Goal: Transaction & Acquisition: Purchase product/service

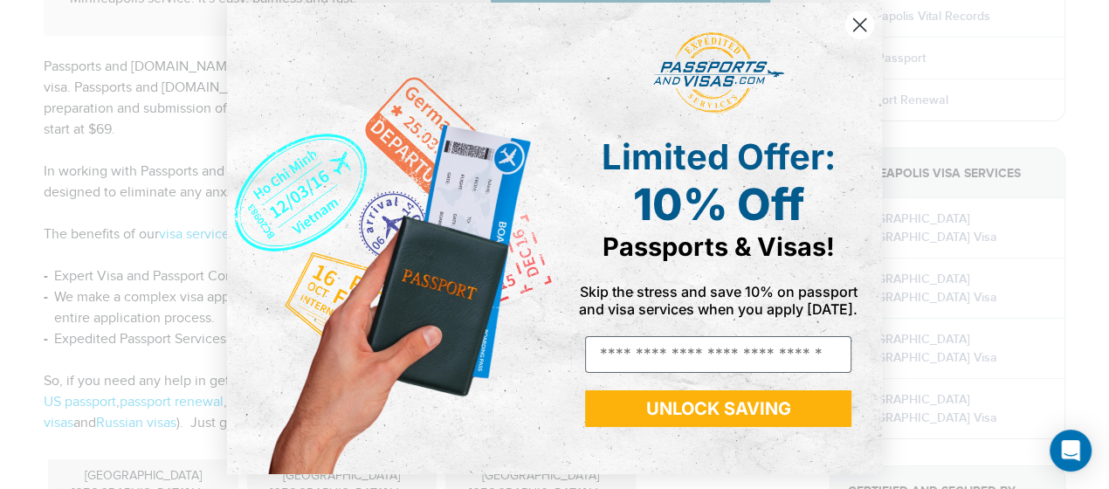
scroll to position [16, 0]
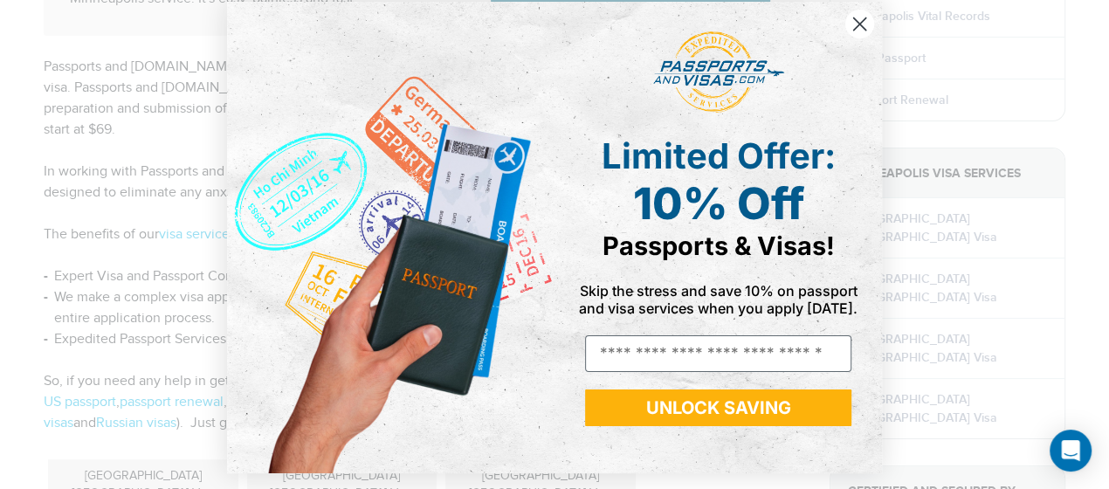
click at [856, 25] on icon "Close dialog" at bounding box center [860, 24] width 12 height 12
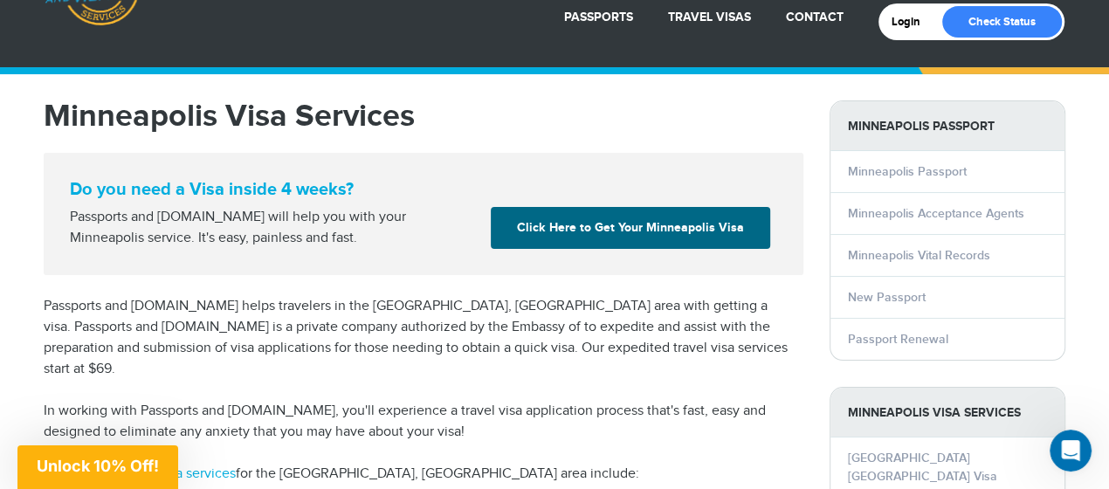
scroll to position [0, 0]
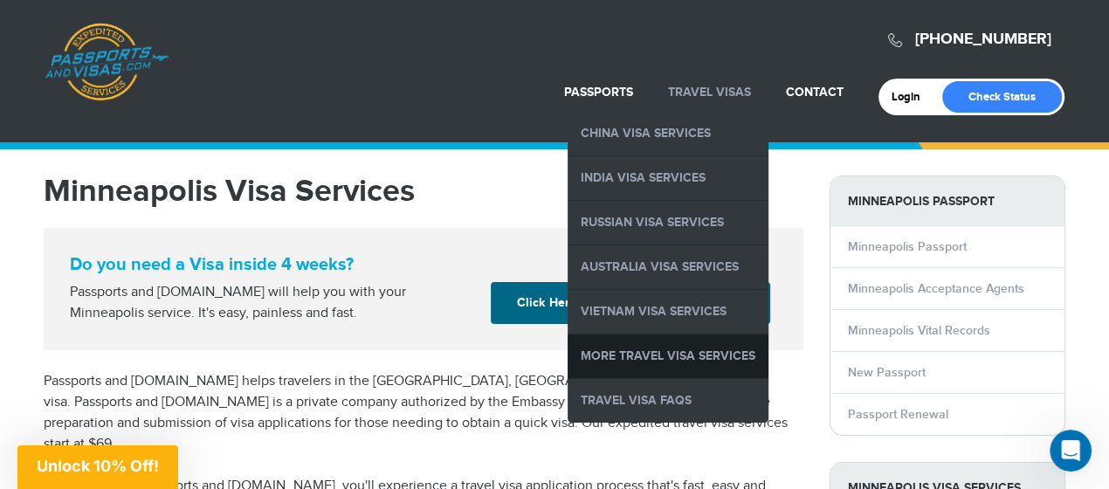
click at [668, 359] on link "More Travel Visa Services" at bounding box center [668, 357] width 201 height 44
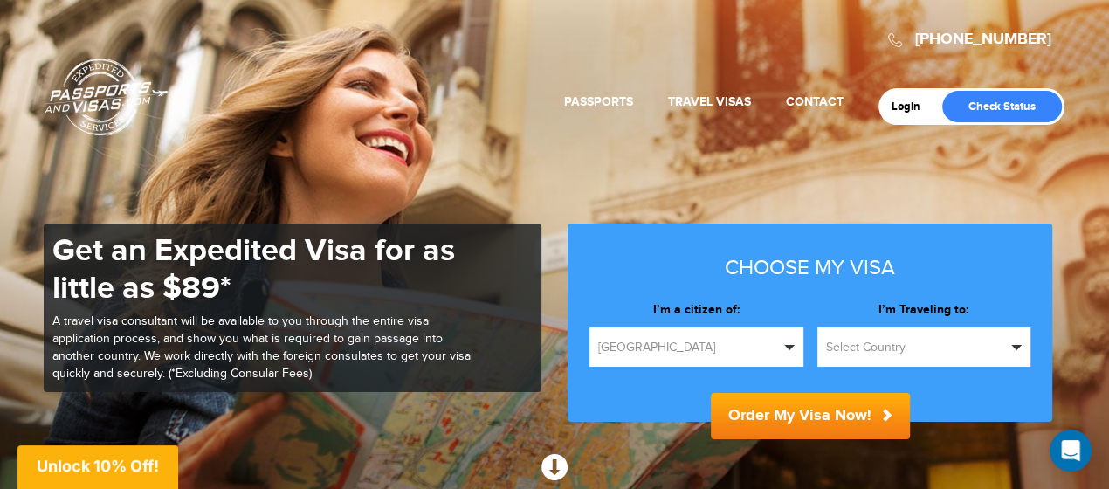
click at [835, 361] on button "Select Country" at bounding box center [925, 347] width 214 height 39
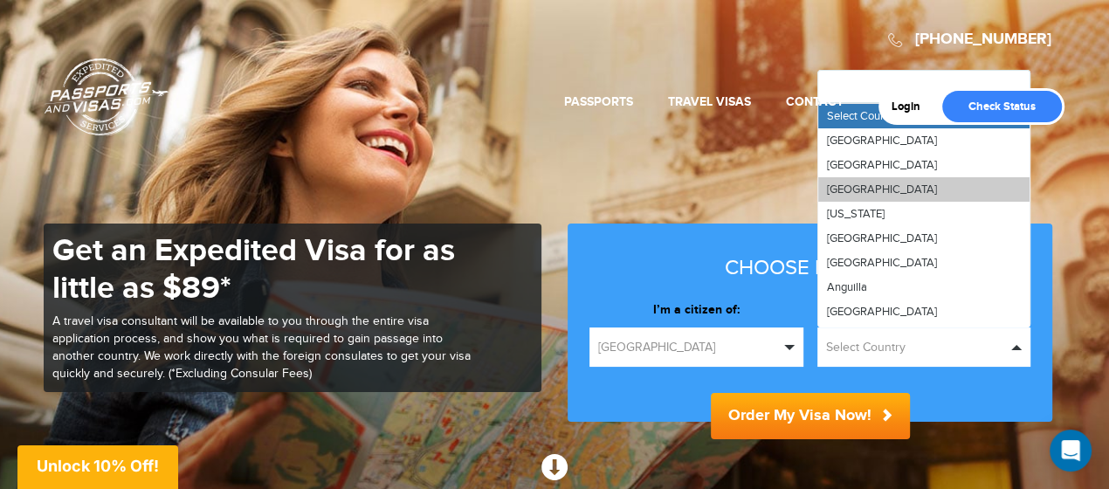
click at [840, 191] on span "Algeria" at bounding box center [882, 190] width 110 height 14
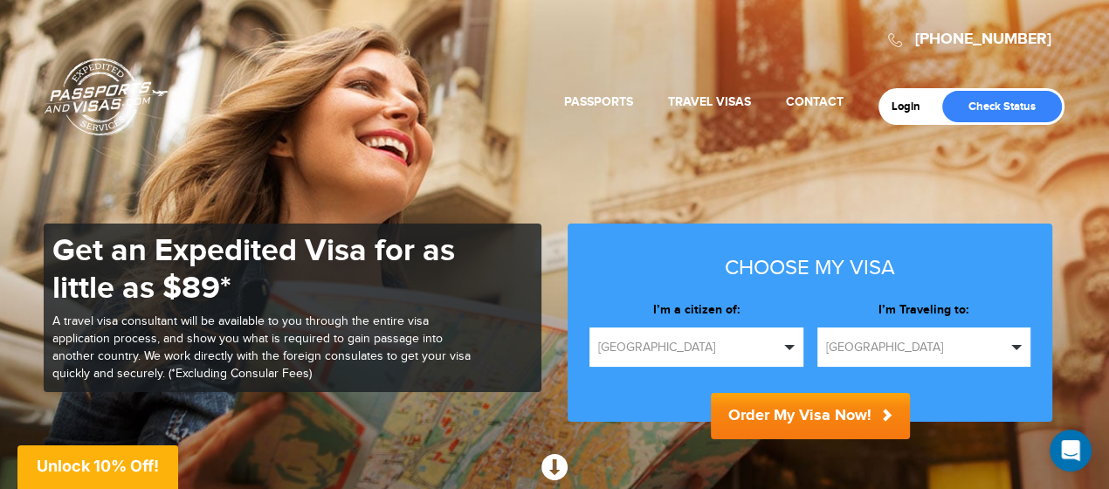
click at [817, 411] on button "Order My Visa Now!" at bounding box center [810, 416] width 199 height 46
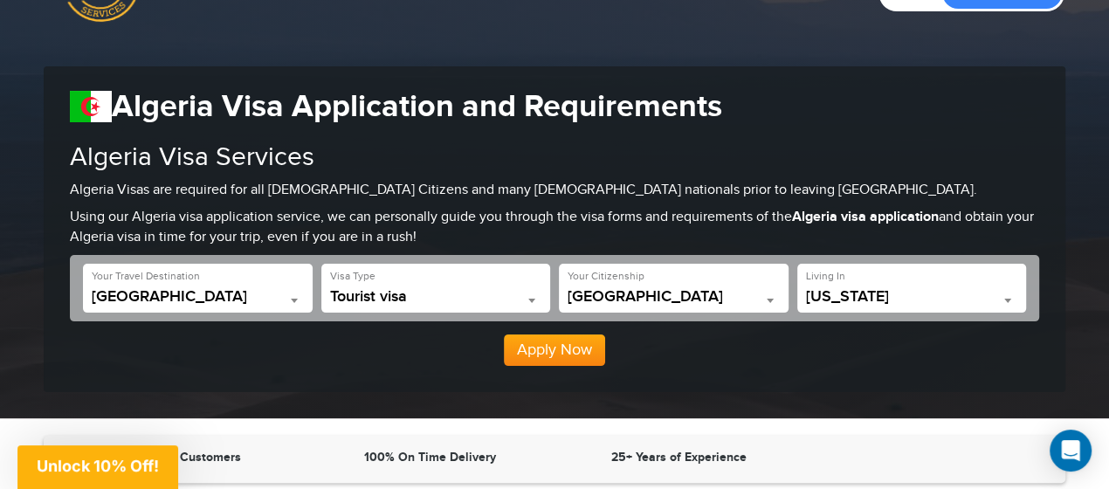
scroll to position [119, 0]
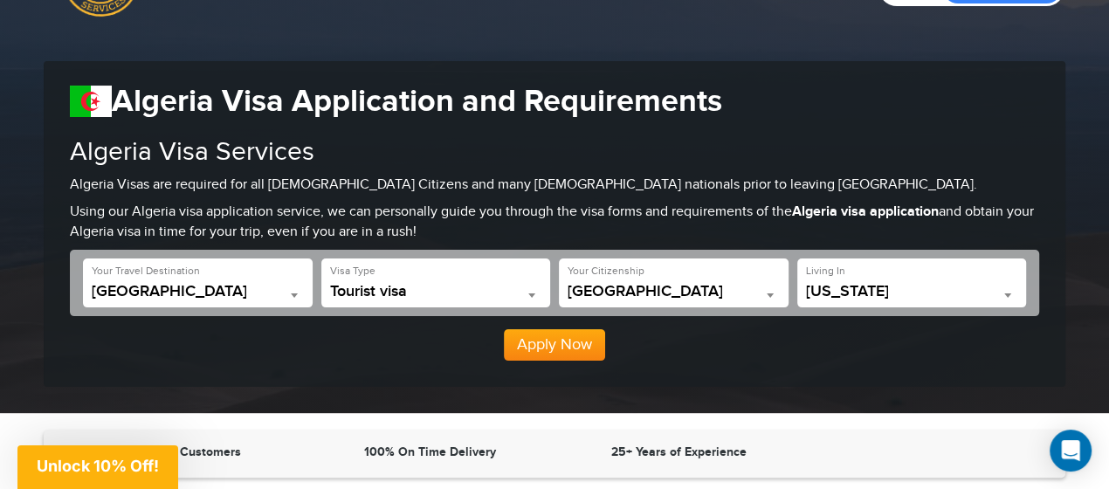
click at [832, 304] on span "California" at bounding box center [912, 295] width 212 height 24
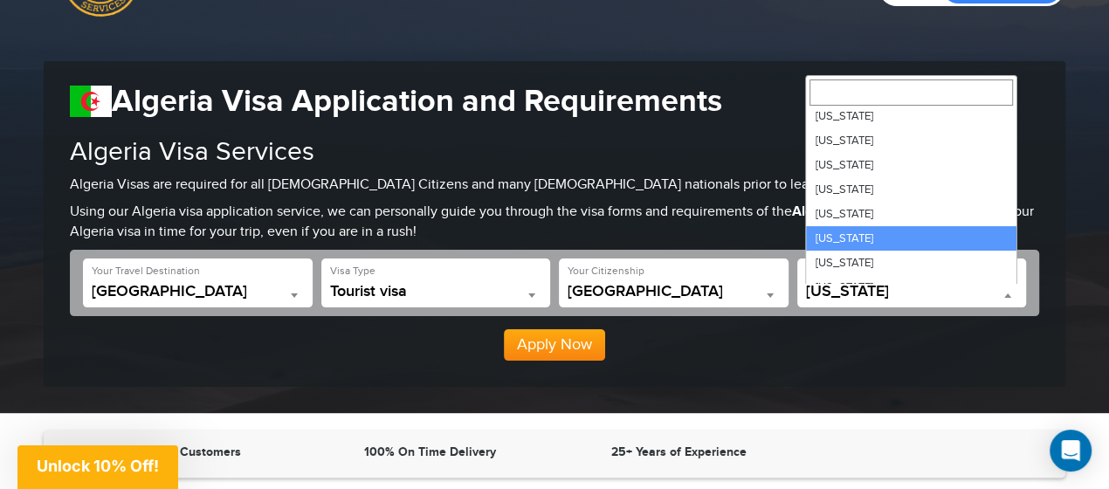
scroll to position [470, 0]
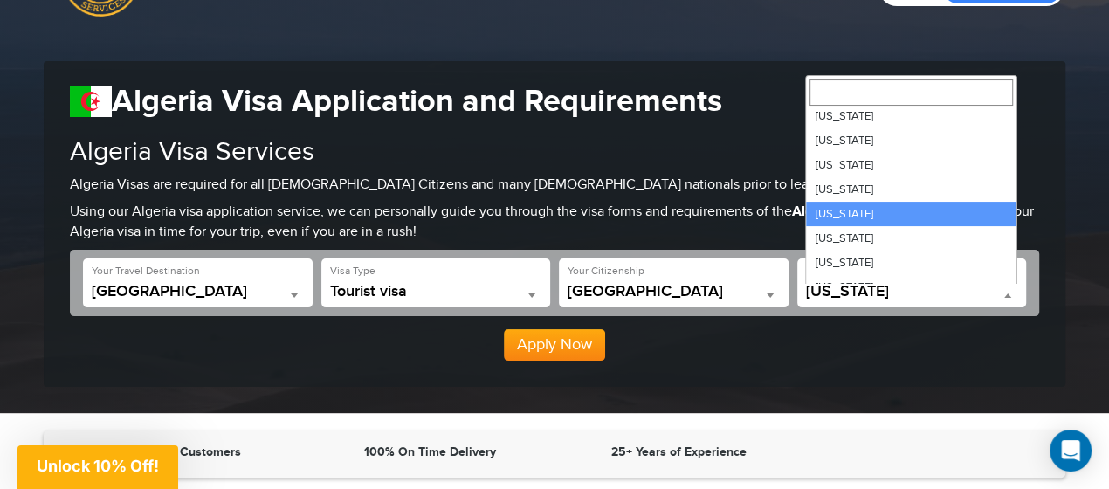
select select "**"
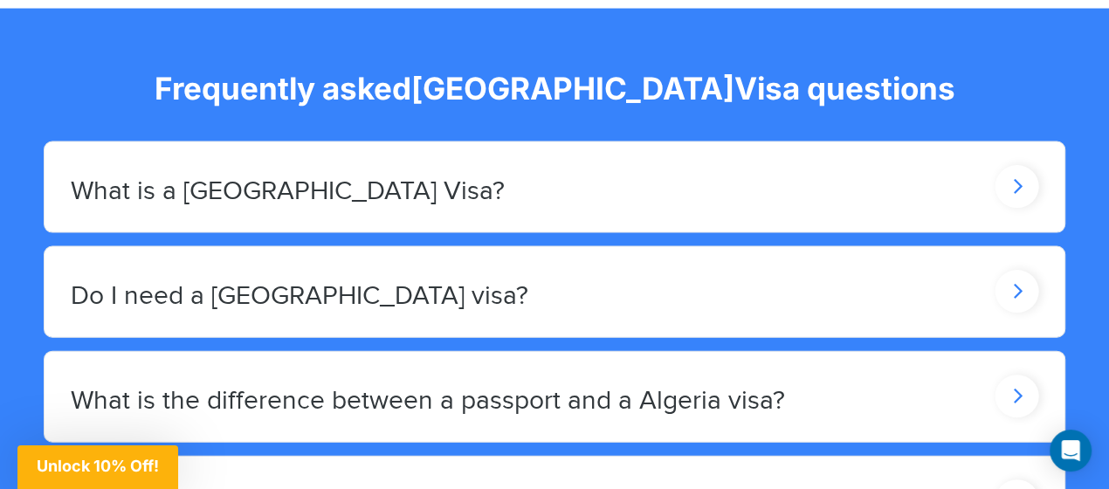
scroll to position [2476, 0]
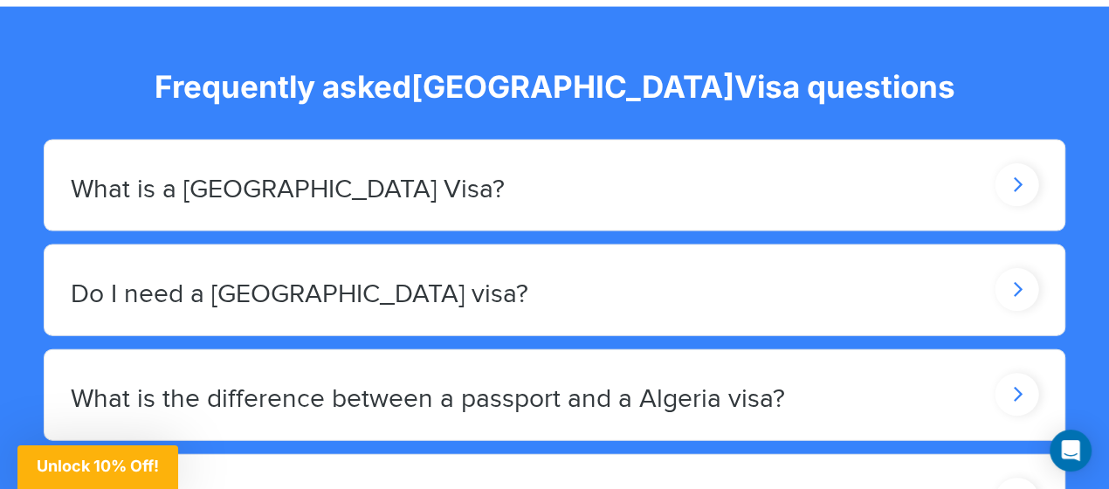
click at [542, 169] on div "What is a Algeria Visa?" at bounding box center [555, 186] width 1020 height 90
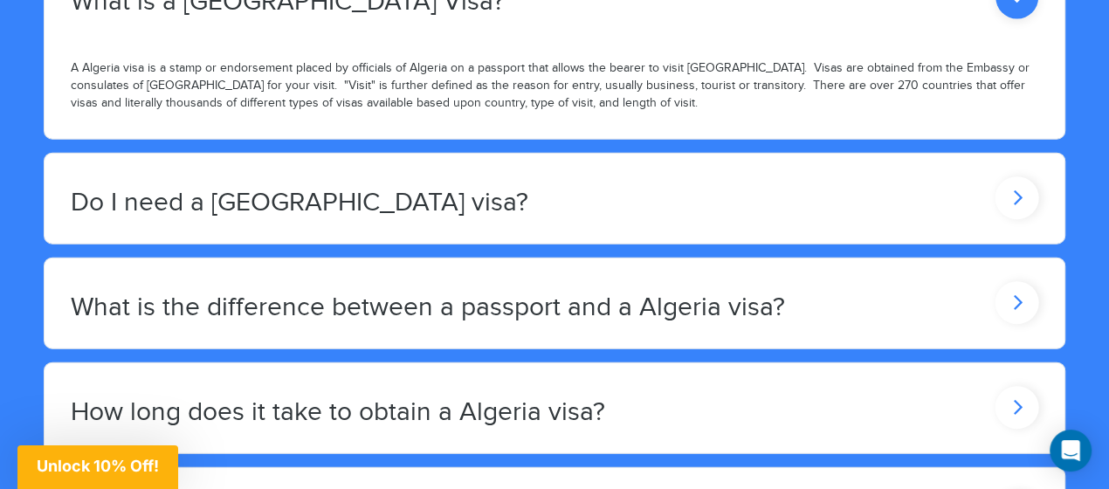
scroll to position [2667, 0]
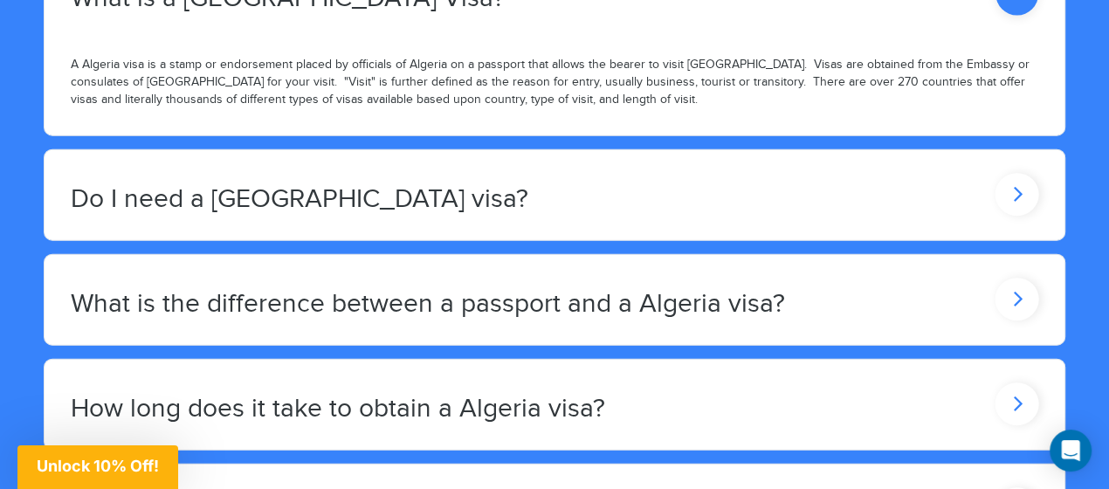
click at [542, 169] on div "Do I need a Algeria visa?" at bounding box center [555, 195] width 1020 height 90
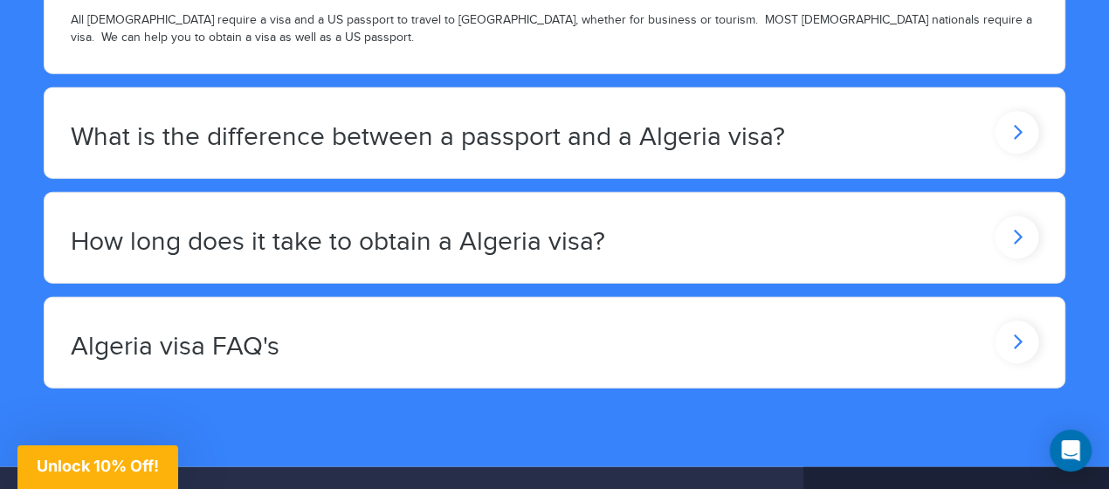
scroll to position [2912, 0]
click at [534, 219] on div "How long does it take to obtain a Algeria visa?" at bounding box center [555, 238] width 1020 height 90
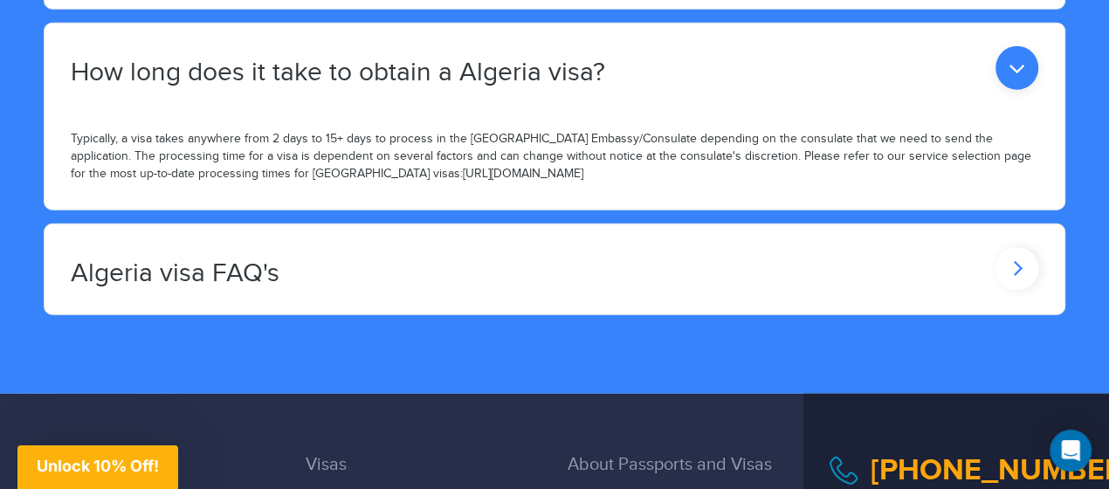
scroll to position [3083, 0]
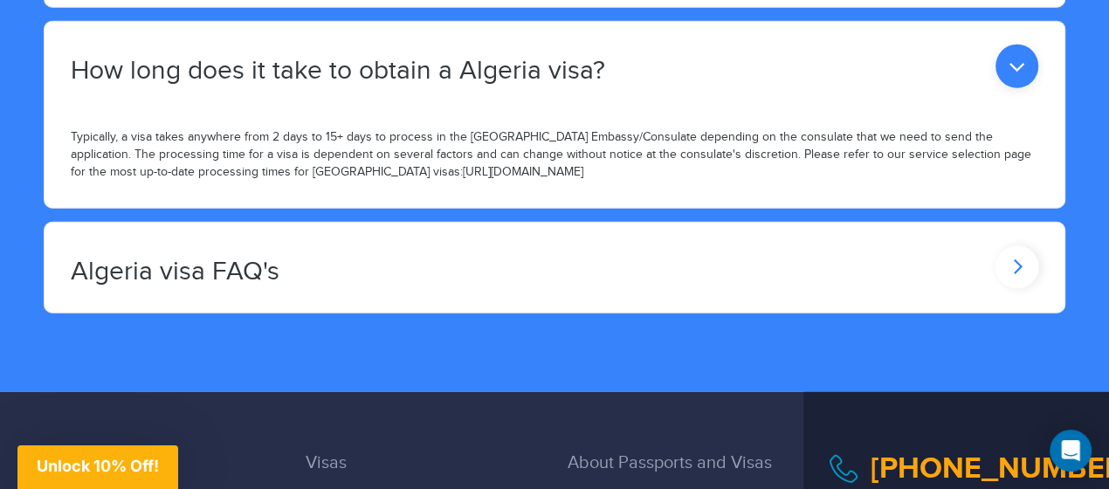
click at [404, 238] on div "Algeria visa FAQ's" at bounding box center [555, 268] width 1020 height 90
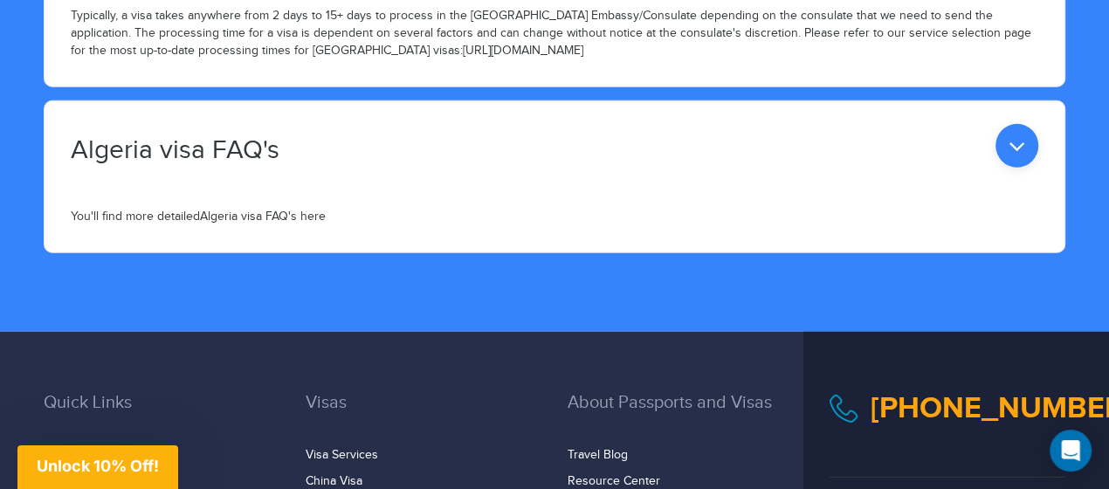
scroll to position [3208, 0]
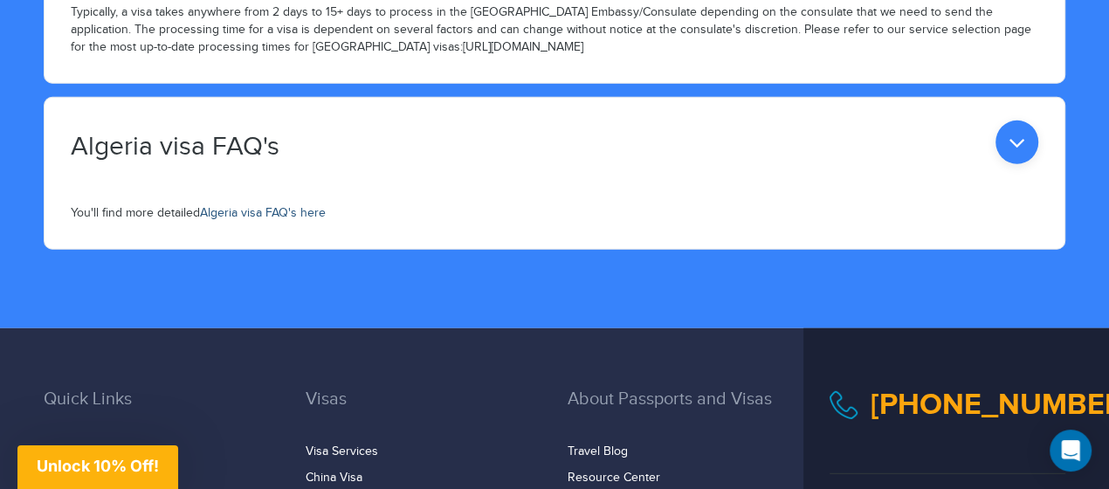
click at [282, 211] on link "Algeria visa FAQ's here" at bounding box center [263, 213] width 126 height 14
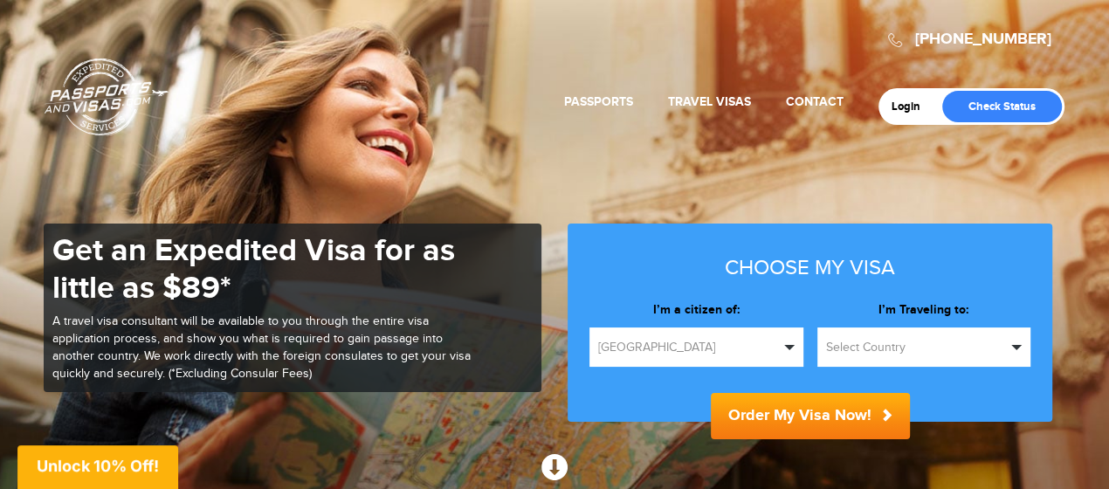
click at [829, 339] on span "Select Country" at bounding box center [916, 347] width 181 height 17
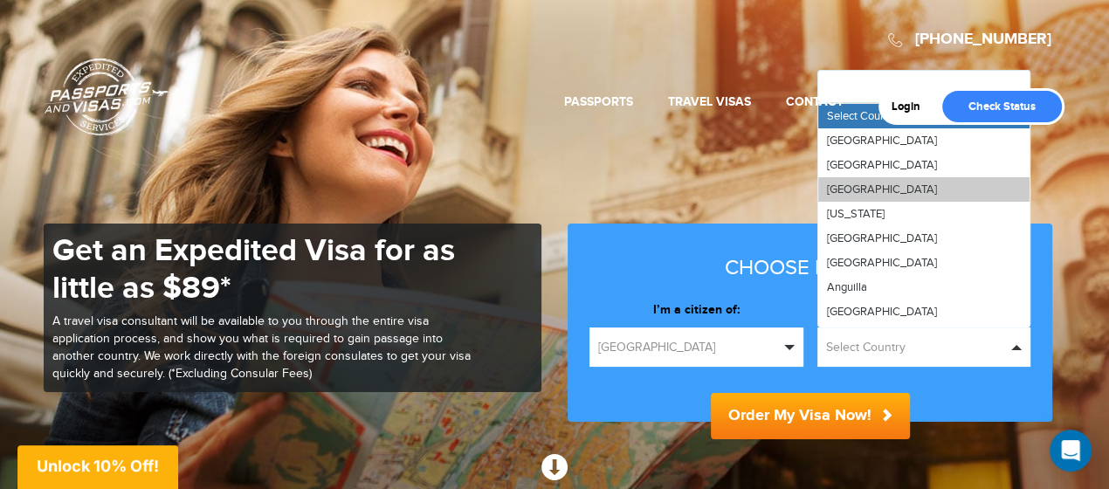
click at [833, 190] on span "Algeria" at bounding box center [882, 190] width 110 height 14
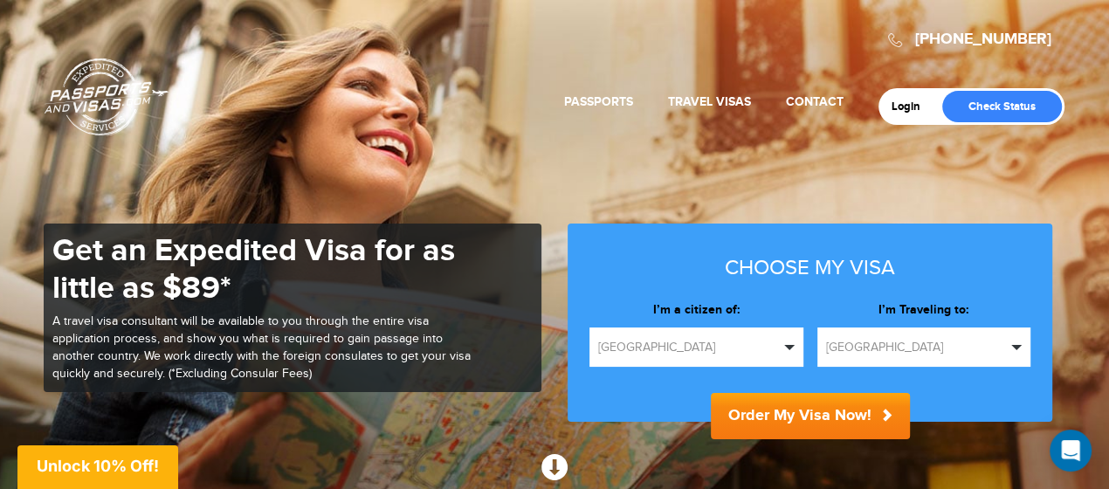
click at [782, 407] on button "Order My Visa Now!" at bounding box center [810, 416] width 199 height 46
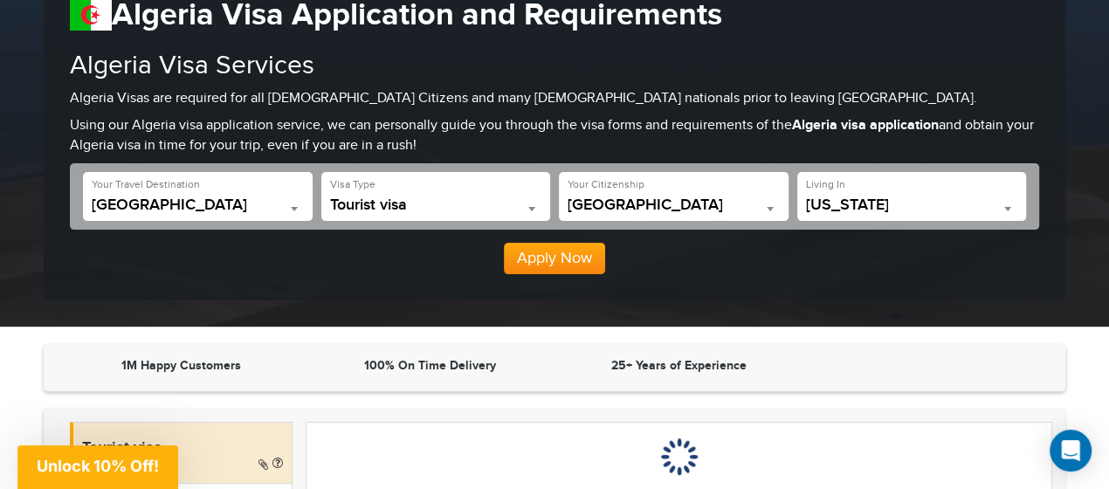
click at [825, 211] on span "California" at bounding box center [912, 205] width 212 height 17
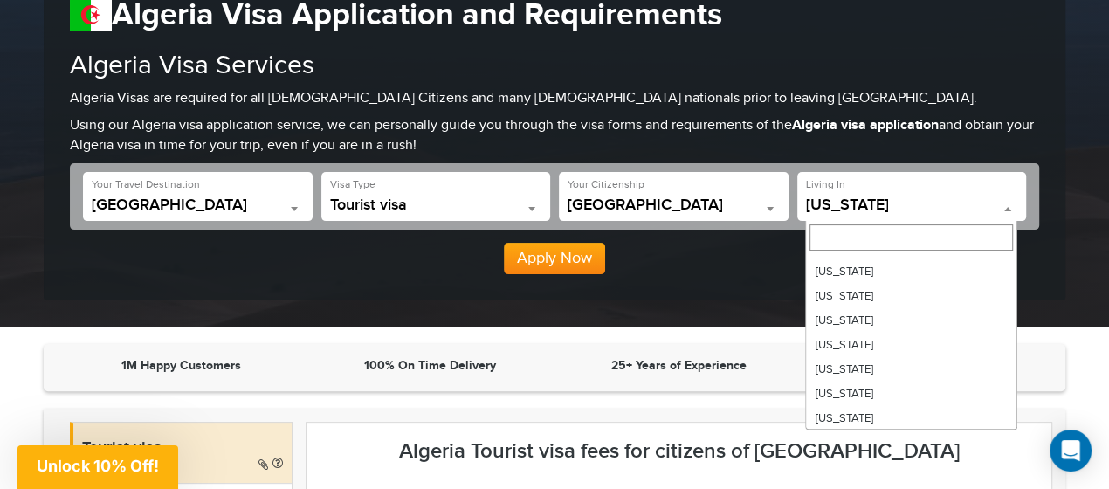
scroll to position [512, 0]
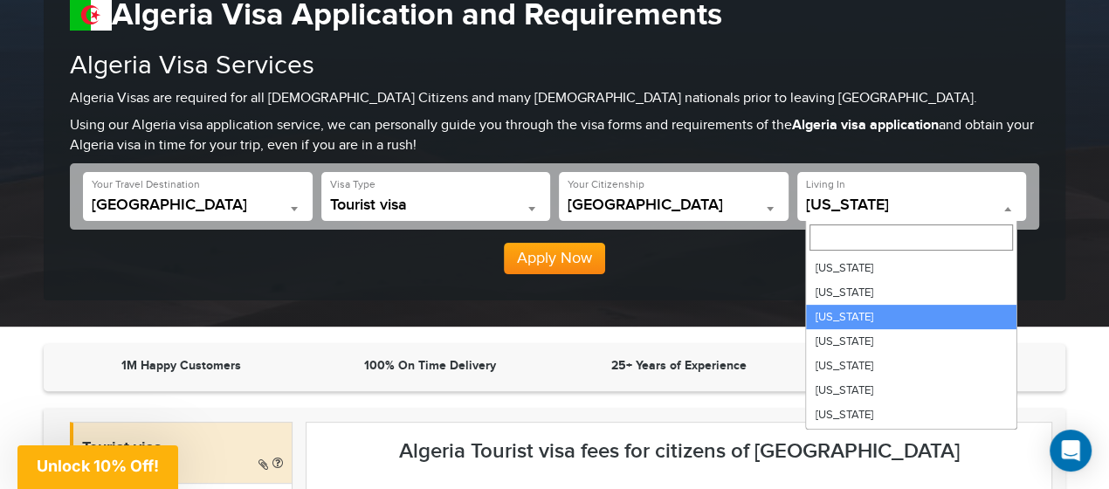
select select "**"
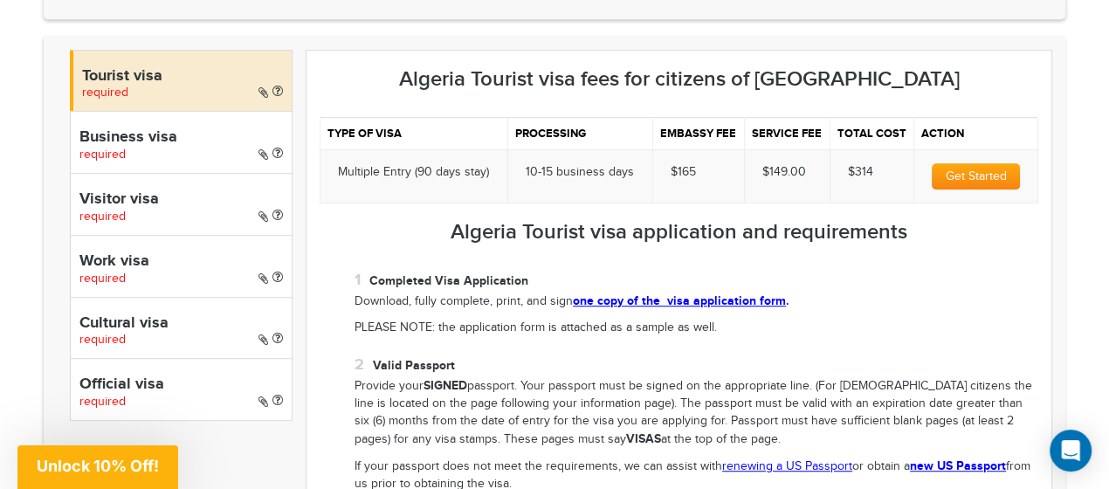
scroll to position [580, 0]
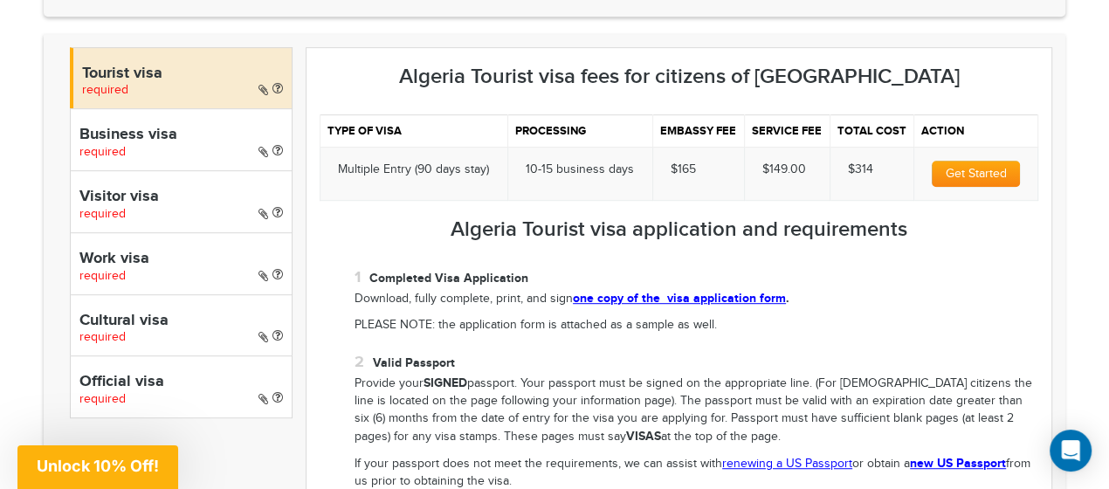
click at [108, 213] on span "required" at bounding box center [102, 214] width 46 height 14
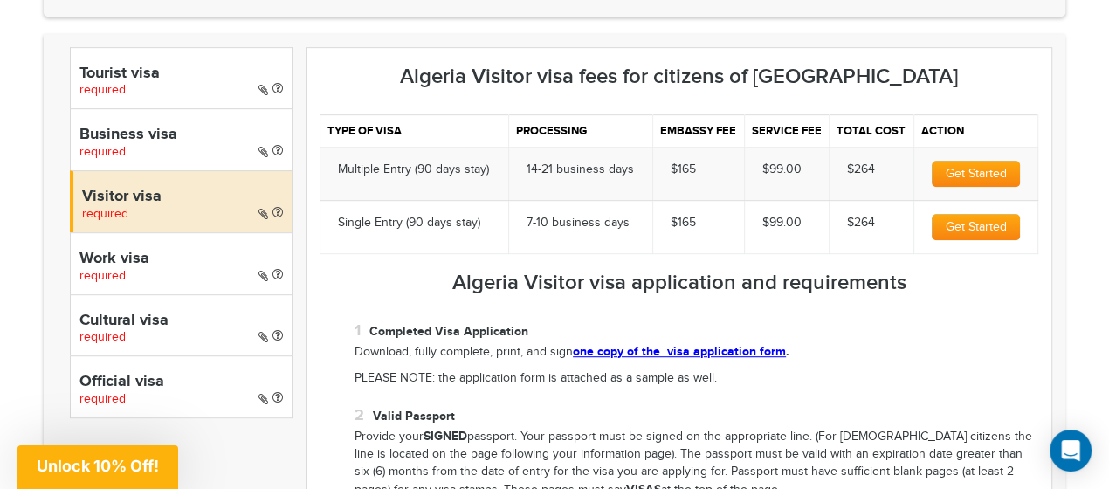
click at [102, 85] on span "required" at bounding box center [102, 90] width 46 height 14
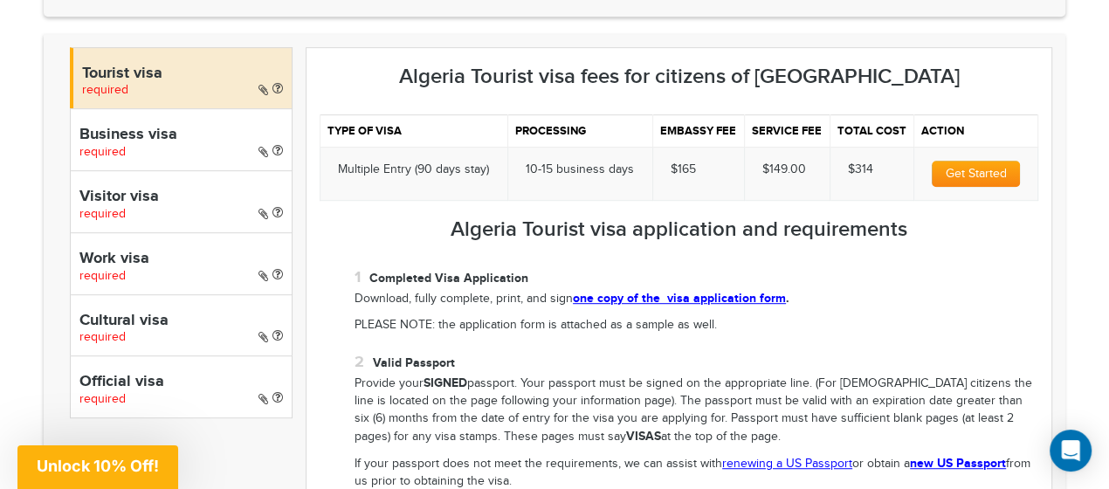
click at [114, 190] on h4 "Visitor visa" at bounding box center [181, 197] width 204 height 17
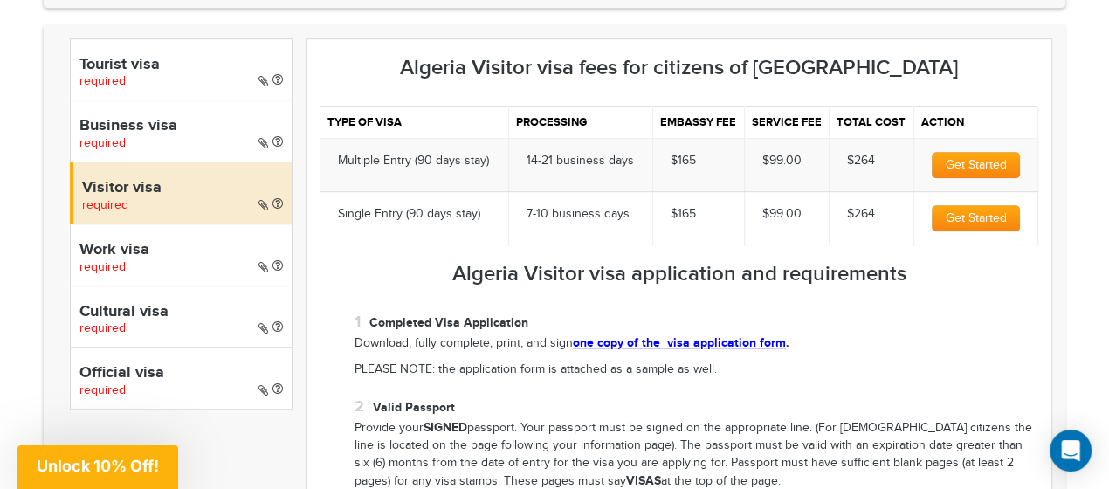
scroll to position [590, 0]
click at [167, 52] on div "Tourist visa required" at bounding box center [181, 69] width 223 height 62
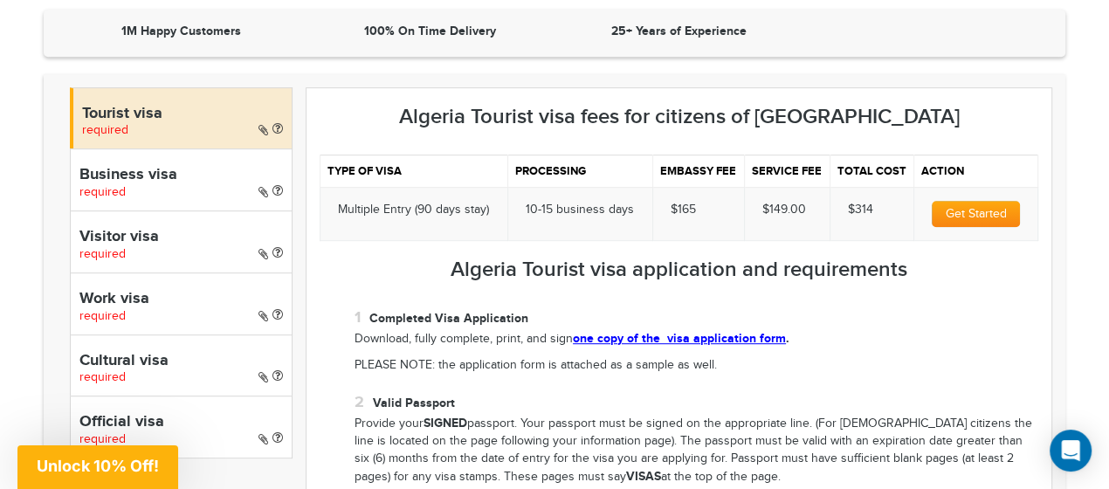
scroll to position [532, 0]
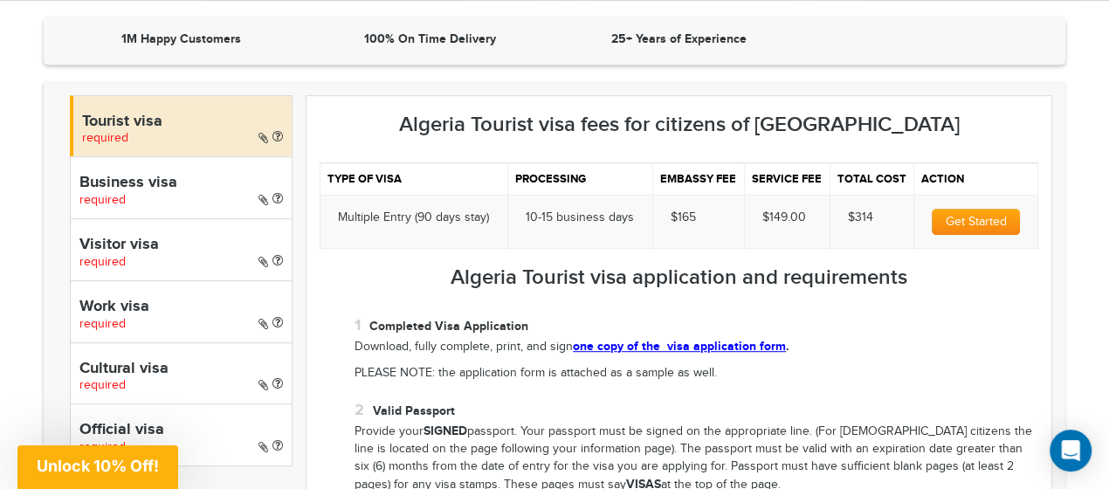
click at [211, 239] on h4 "Visitor visa" at bounding box center [181, 245] width 204 height 17
select select "*****"
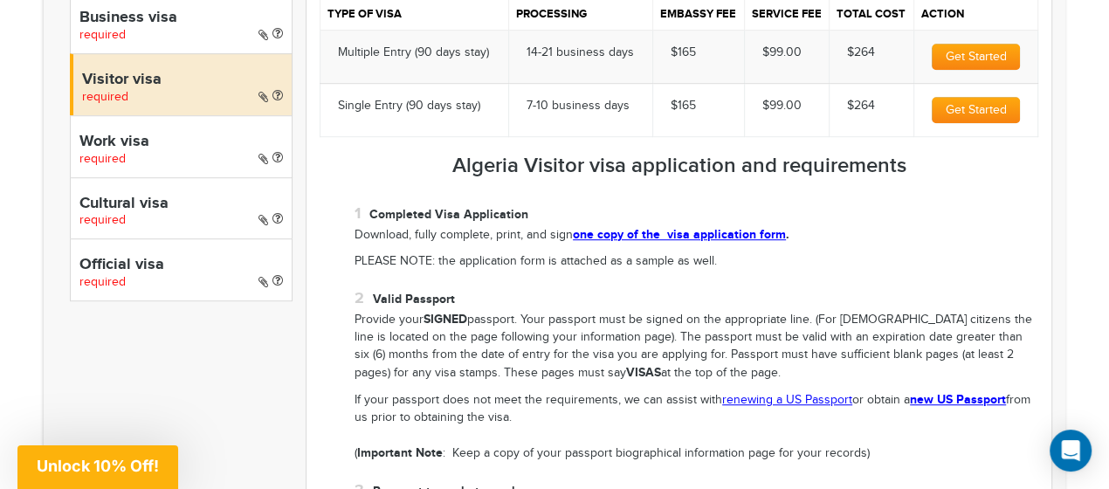
scroll to position [694, 0]
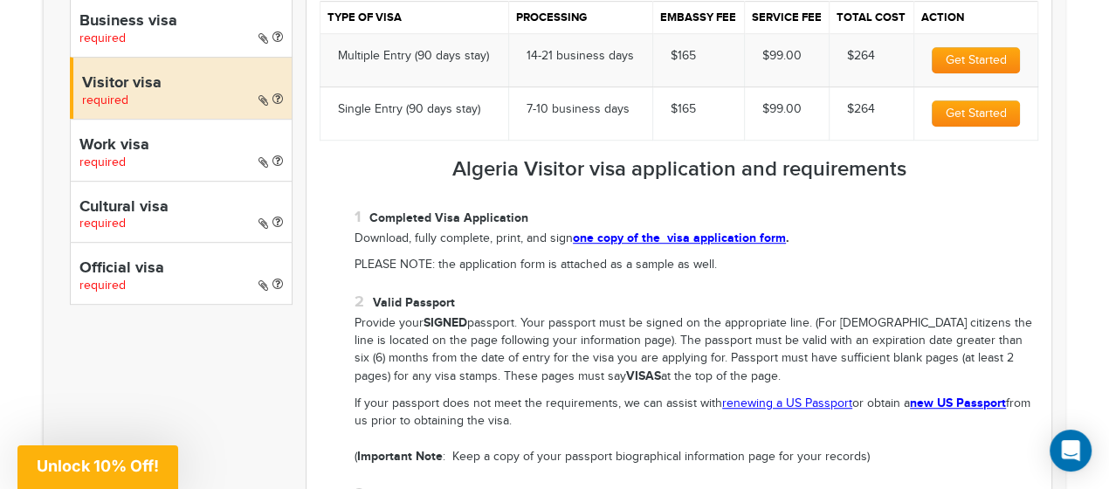
click at [944, 64] on button "Get Started" at bounding box center [976, 60] width 88 height 26
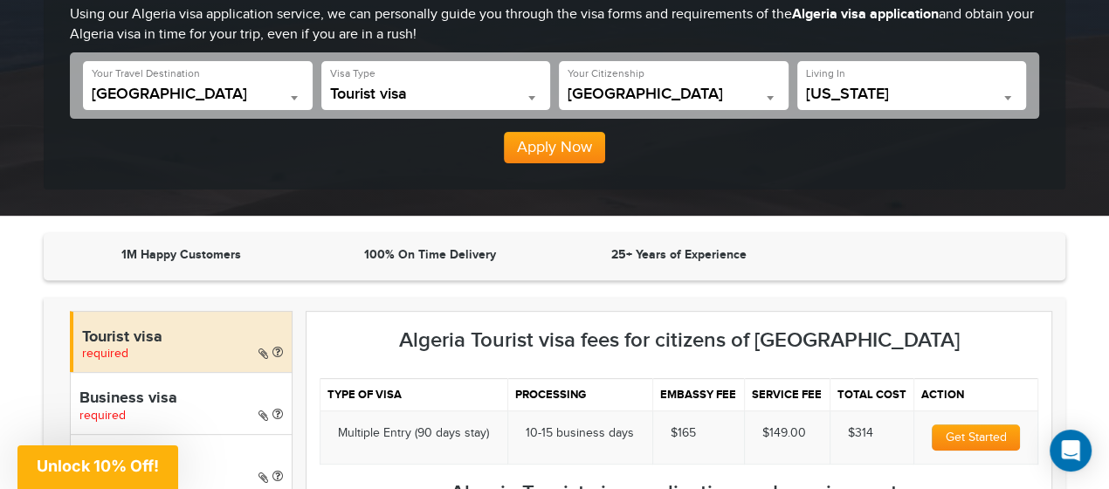
scroll to position [317, 0]
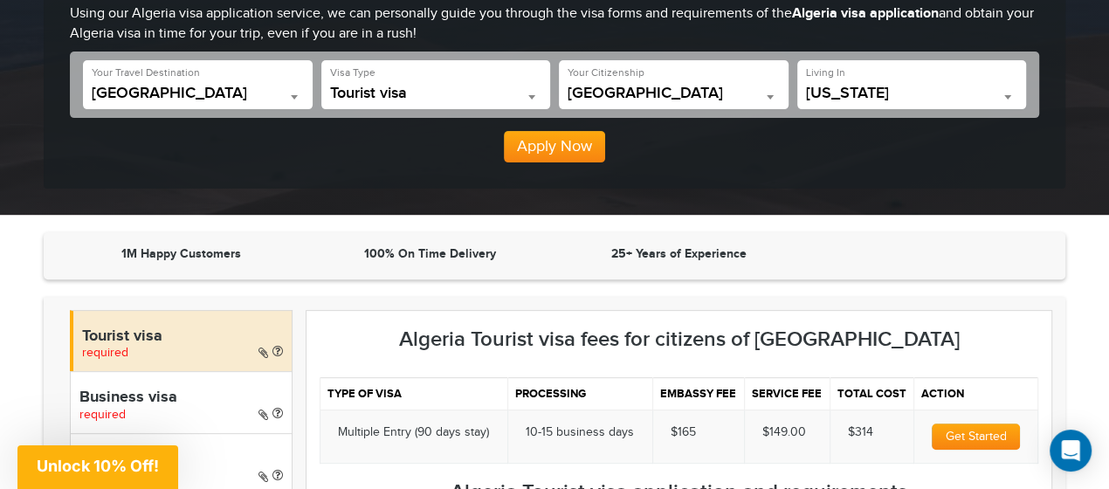
click at [369, 91] on span "Tourist visa" at bounding box center [436, 93] width 212 height 17
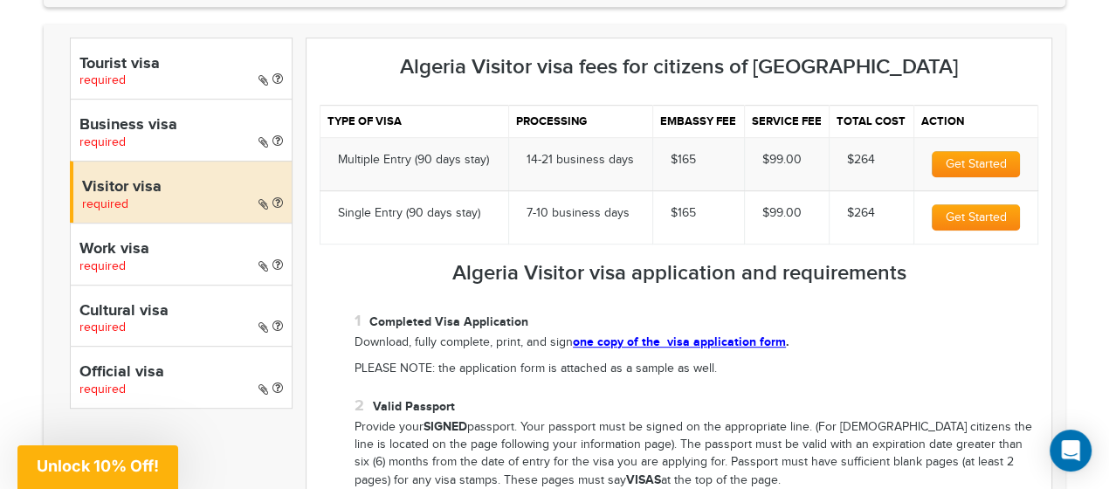
scroll to position [587, 0]
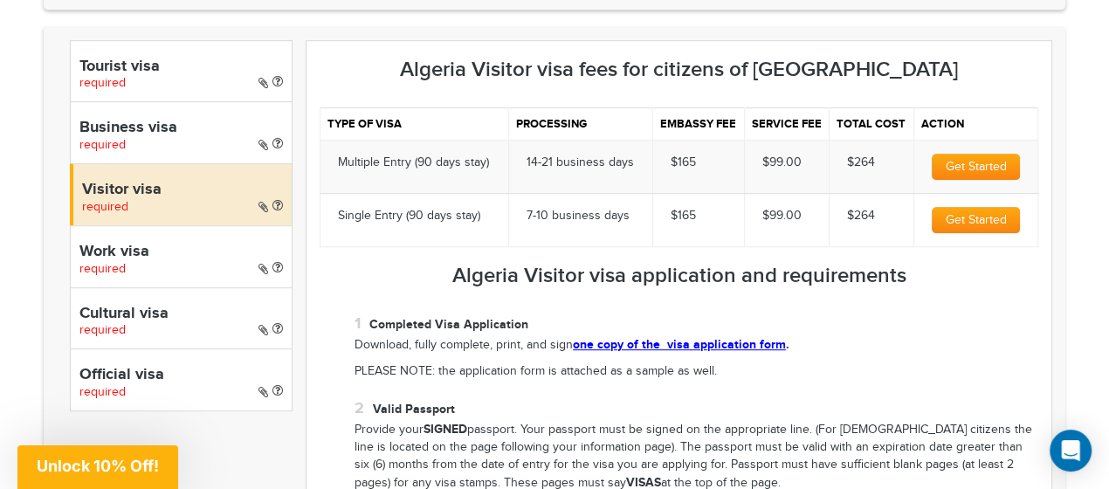
click at [148, 73] on h4 "Tourist visa" at bounding box center [181, 67] width 204 height 17
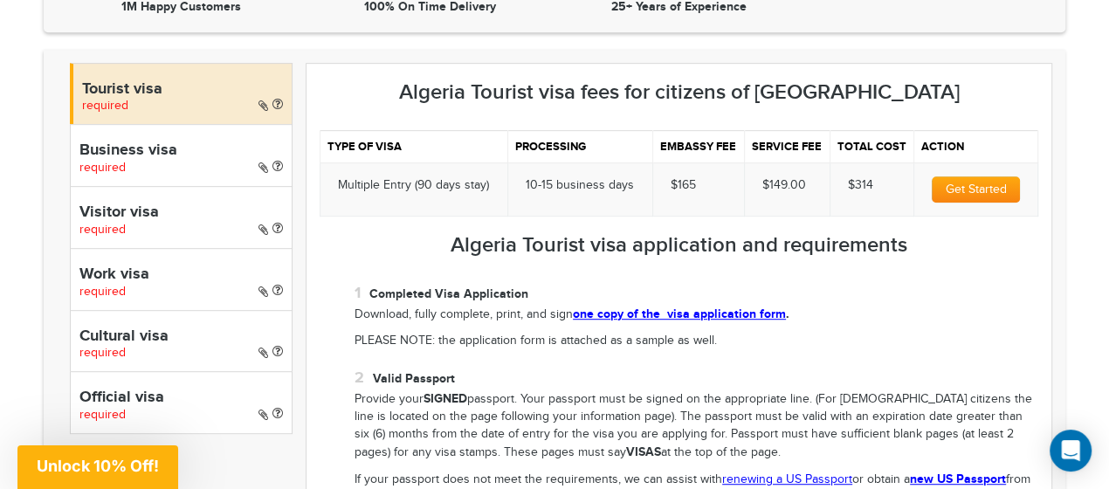
scroll to position [562, 0]
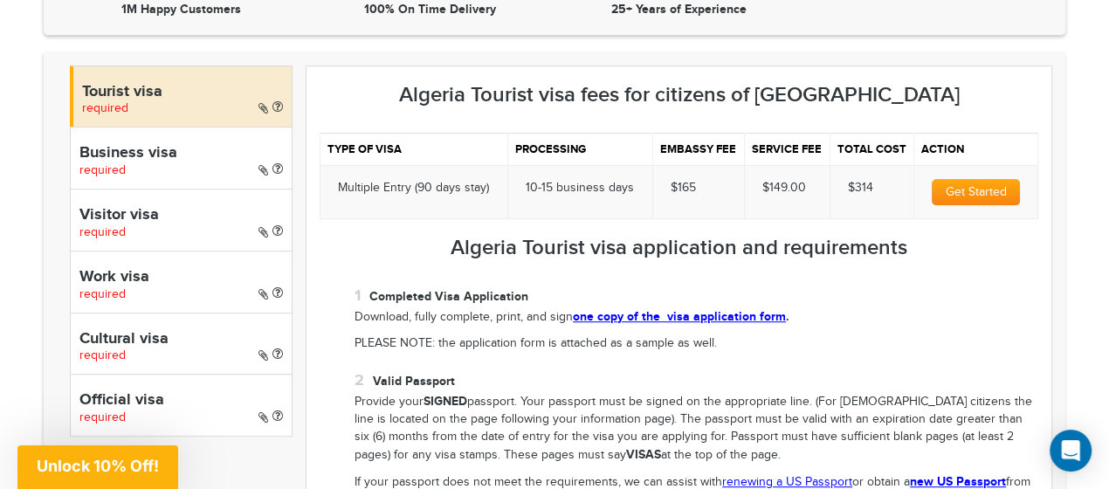
click at [188, 207] on h4 "Visitor visa" at bounding box center [181, 215] width 204 height 17
select select "*****"
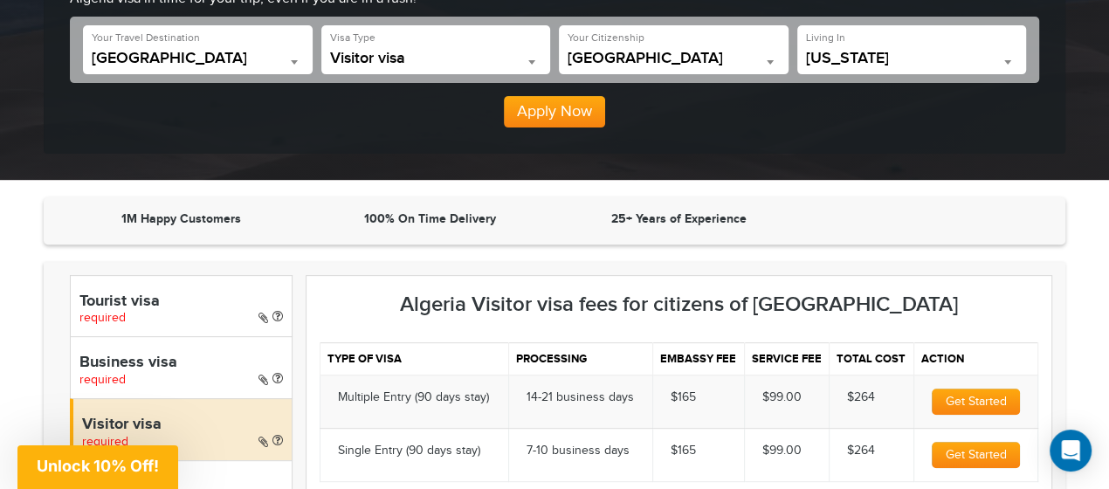
scroll to position [204, 0]
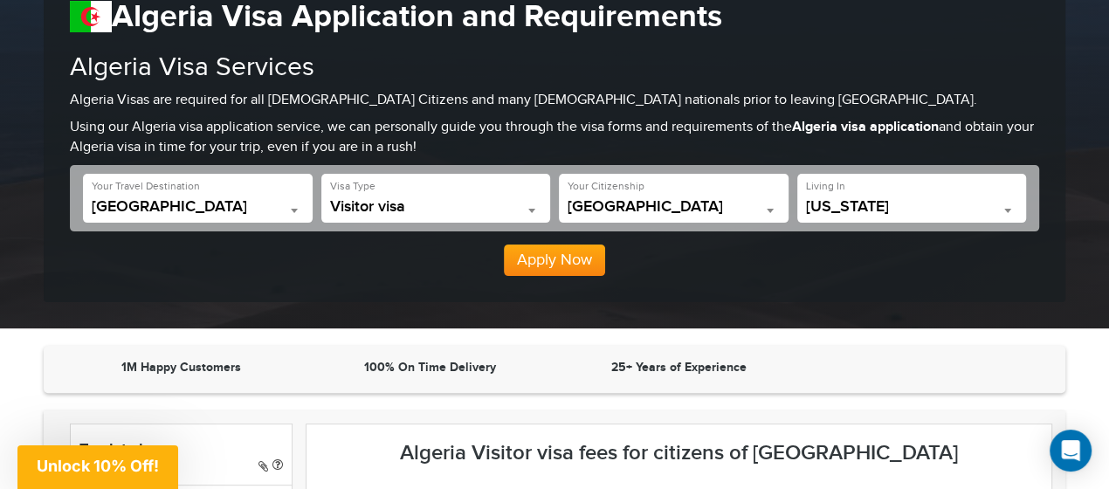
click at [533, 261] on button "Apply Now" at bounding box center [554, 260] width 101 height 31
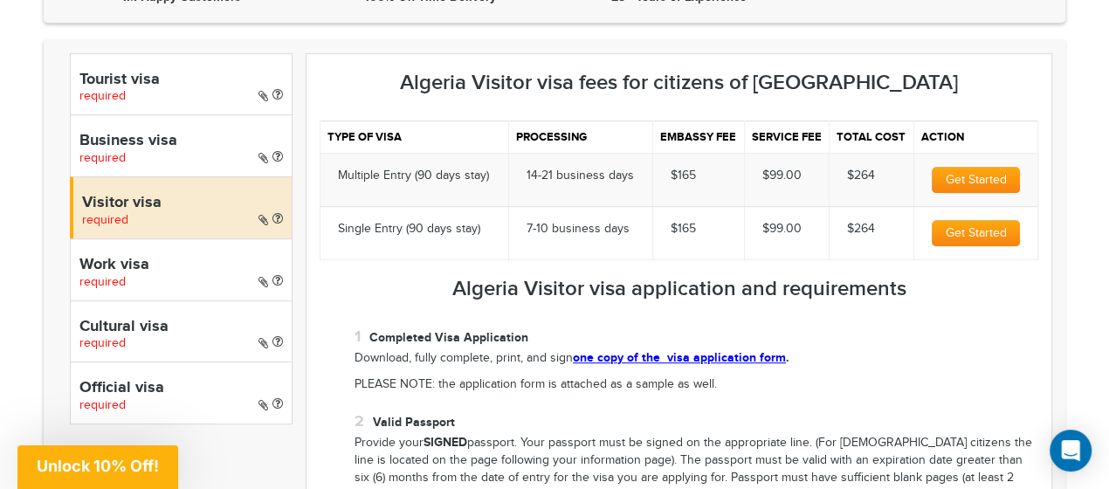
scroll to position [576, 0]
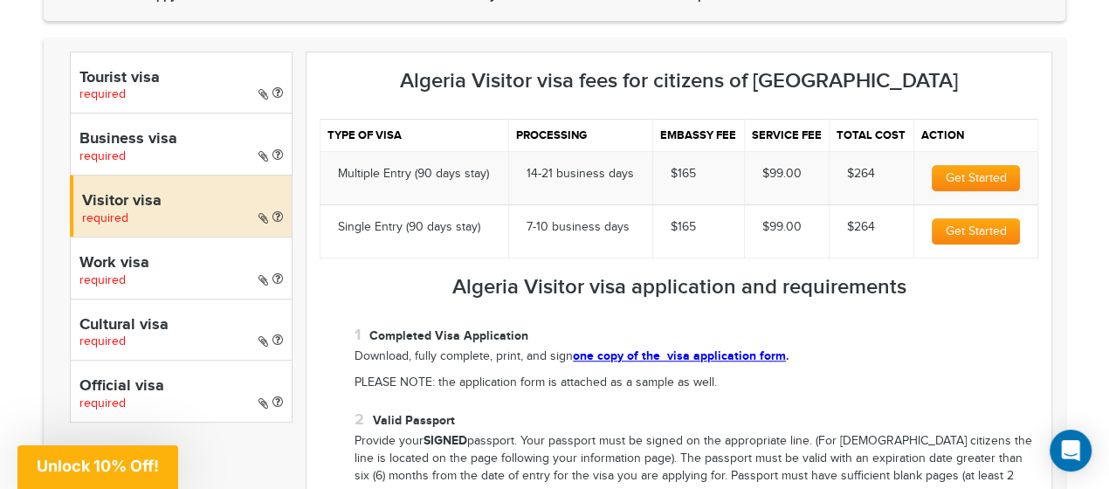
click at [977, 230] on button "Get Started" at bounding box center [976, 231] width 88 height 26
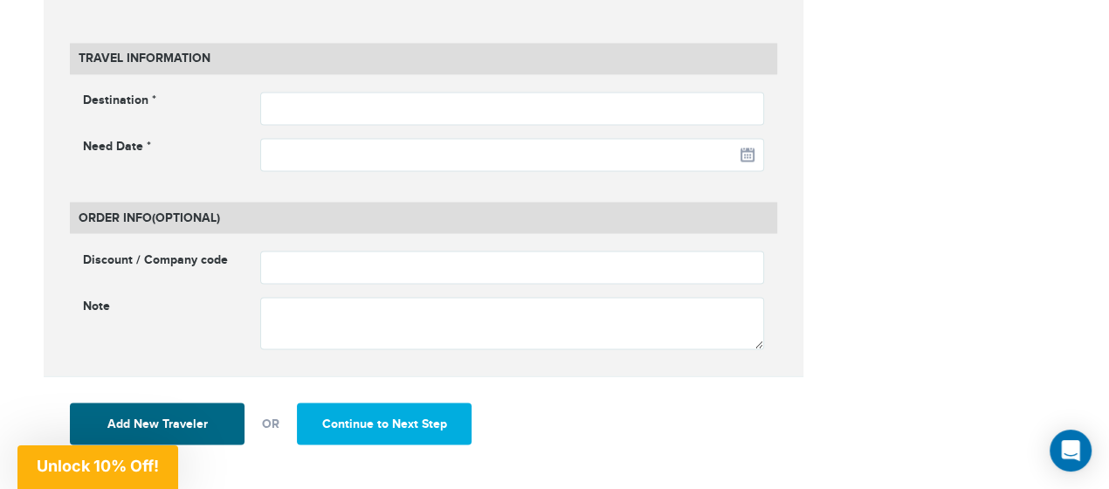
scroll to position [2052, 0]
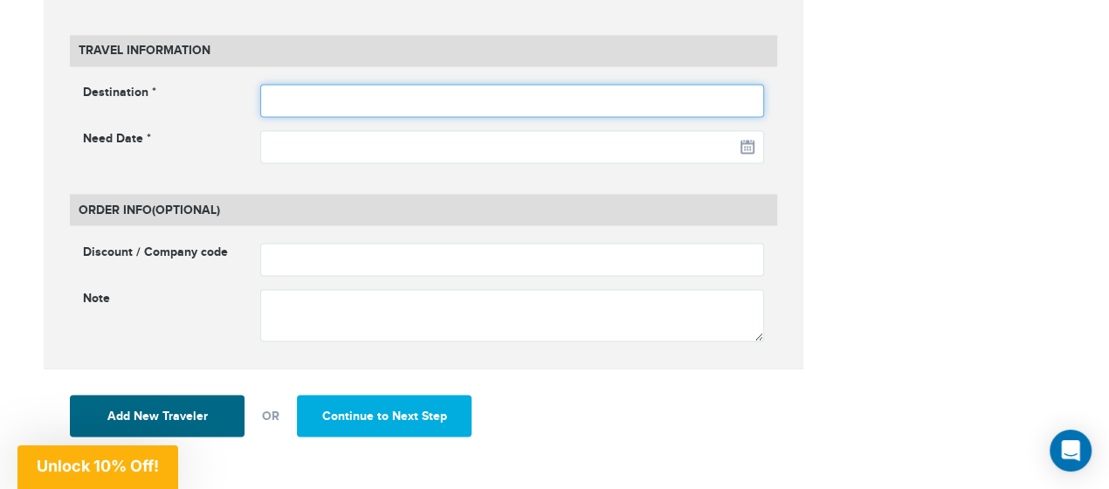
click at [374, 84] on input "text" at bounding box center [512, 100] width 505 height 33
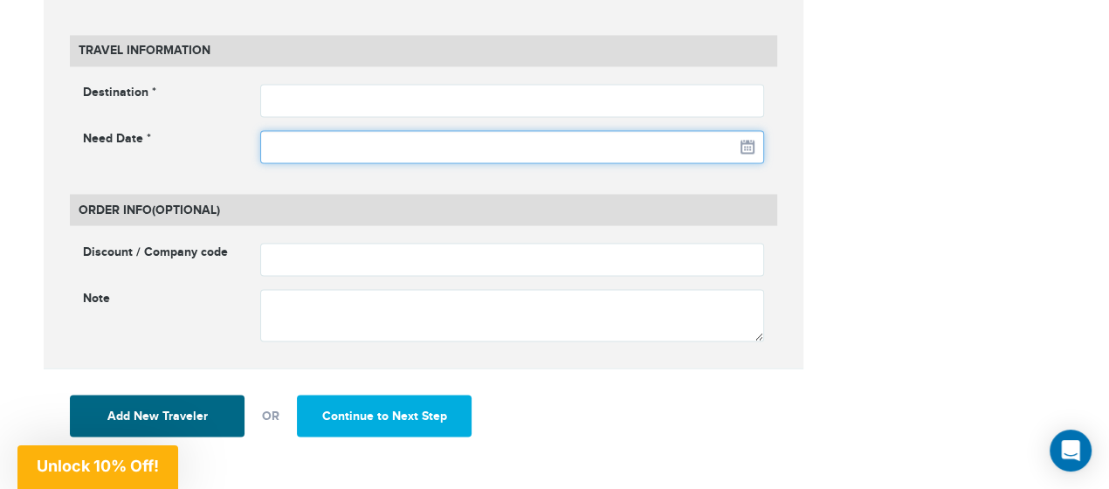
click at [747, 130] on input "text" at bounding box center [512, 146] width 505 height 33
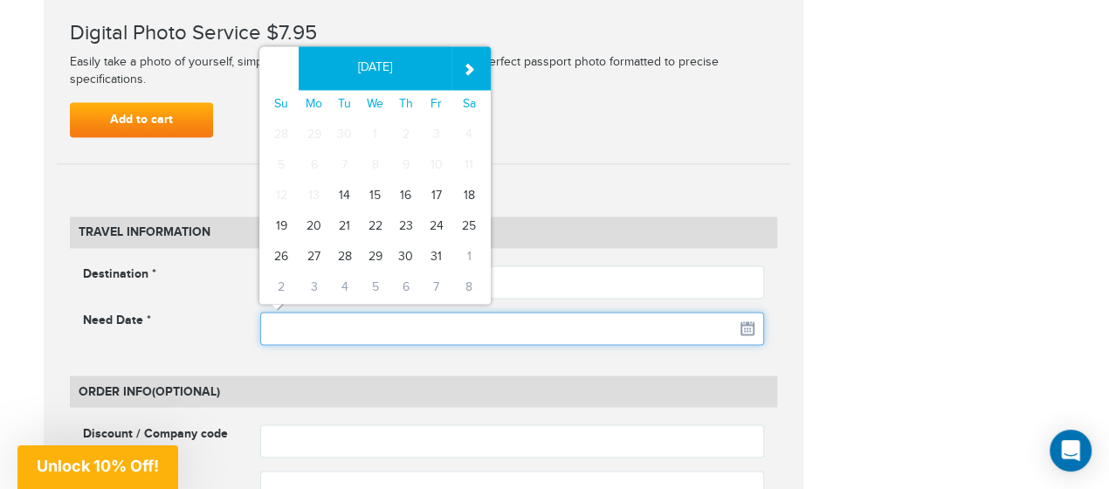
scroll to position [1867, 0]
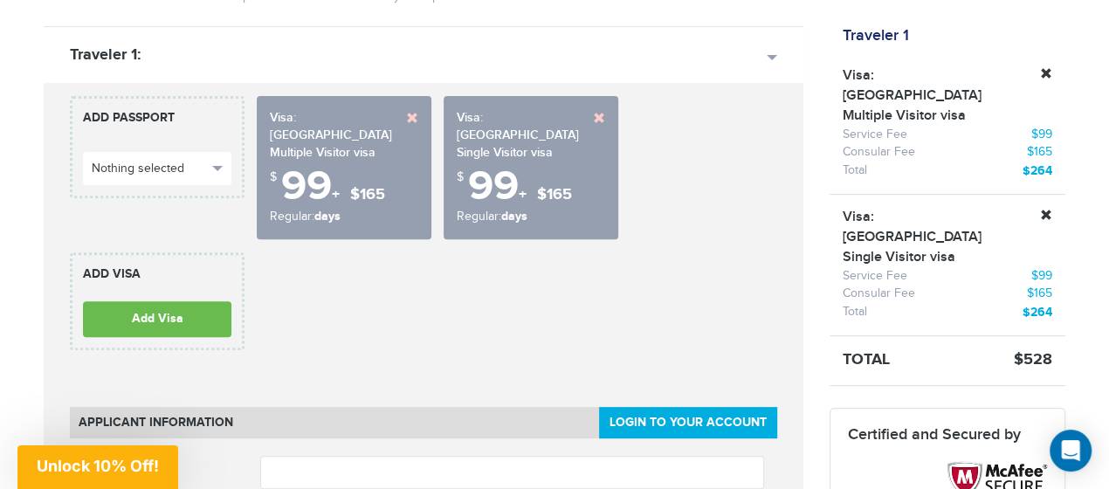
scroll to position [377, 0]
click at [1046, 210] on link at bounding box center [1046, 216] width 12 height 12
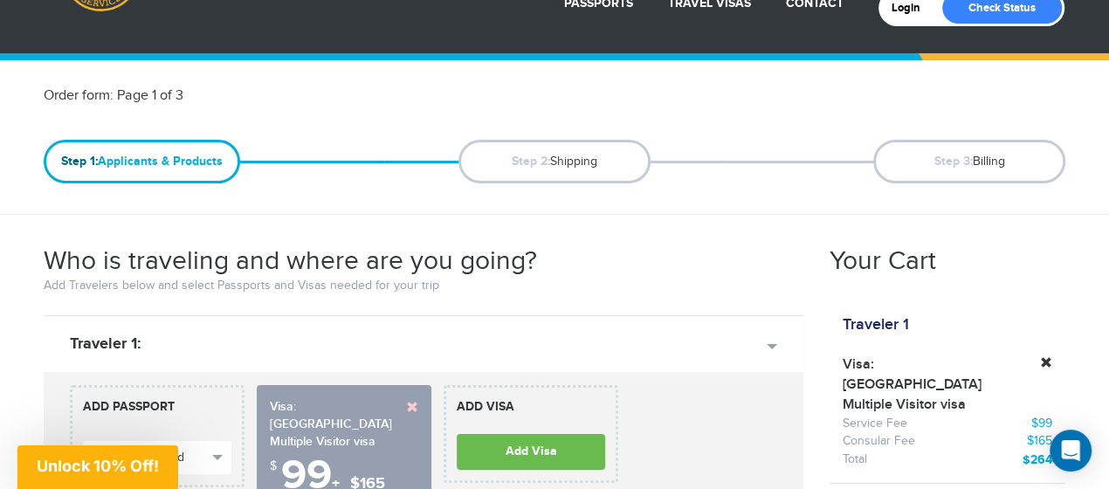
scroll to position [0, 0]
